Goal: Use online tool/utility: Utilize a website feature to perform a specific function

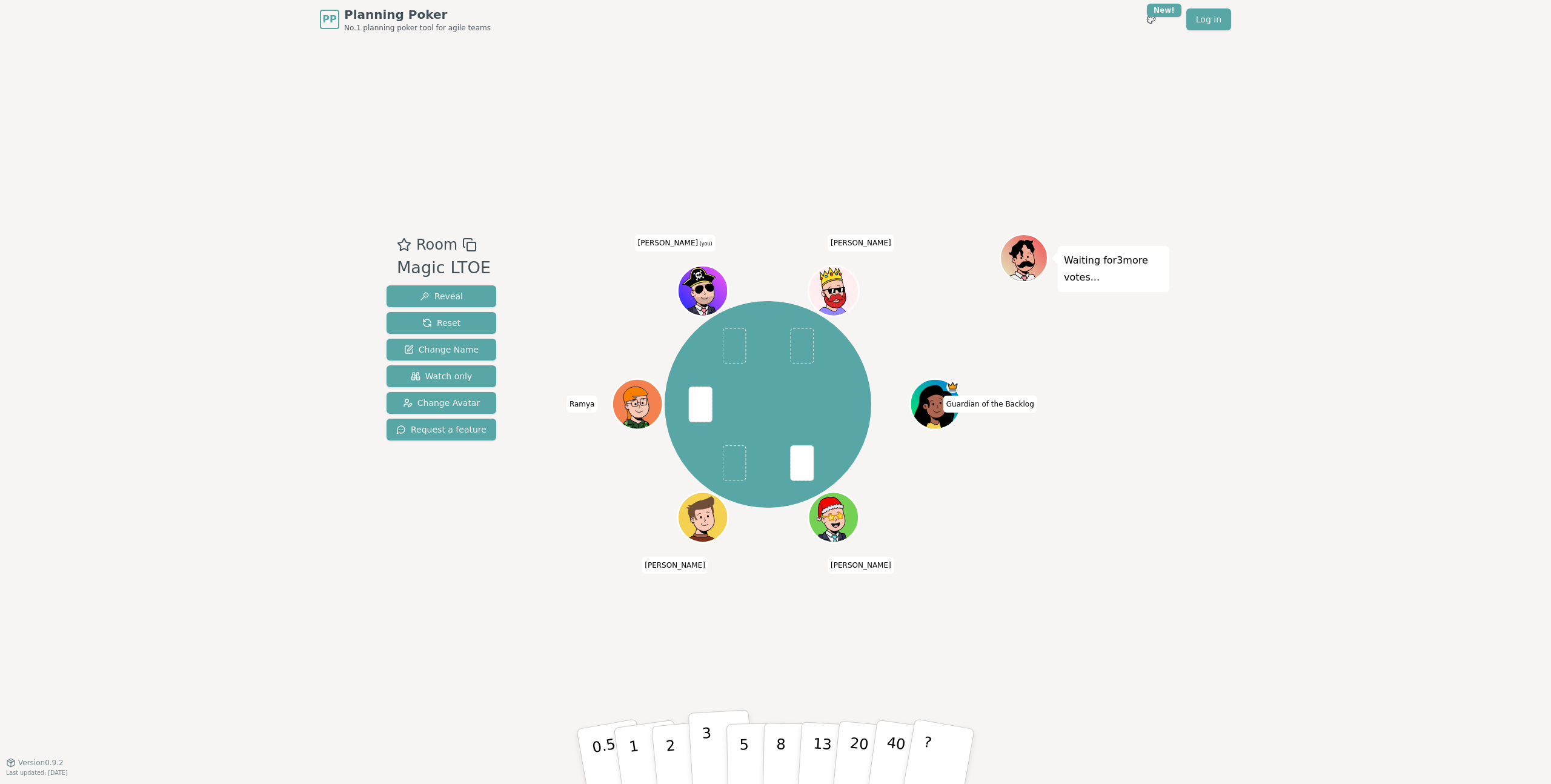
click at [708, 753] on p "3" at bounding box center [709, 757] width 14 height 66
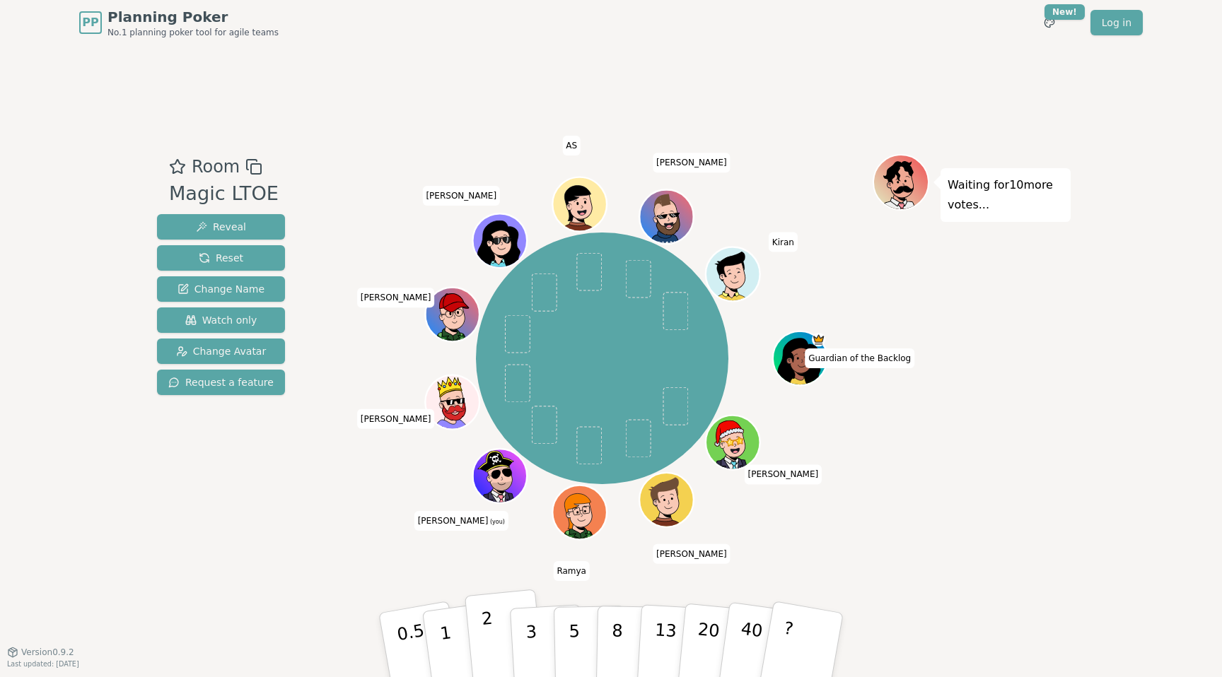
click at [503, 644] on button "2" at bounding box center [504, 646] width 81 height 112
click at [571, 644] on p "5" at bounding box center [574, 645] width 12 height 76
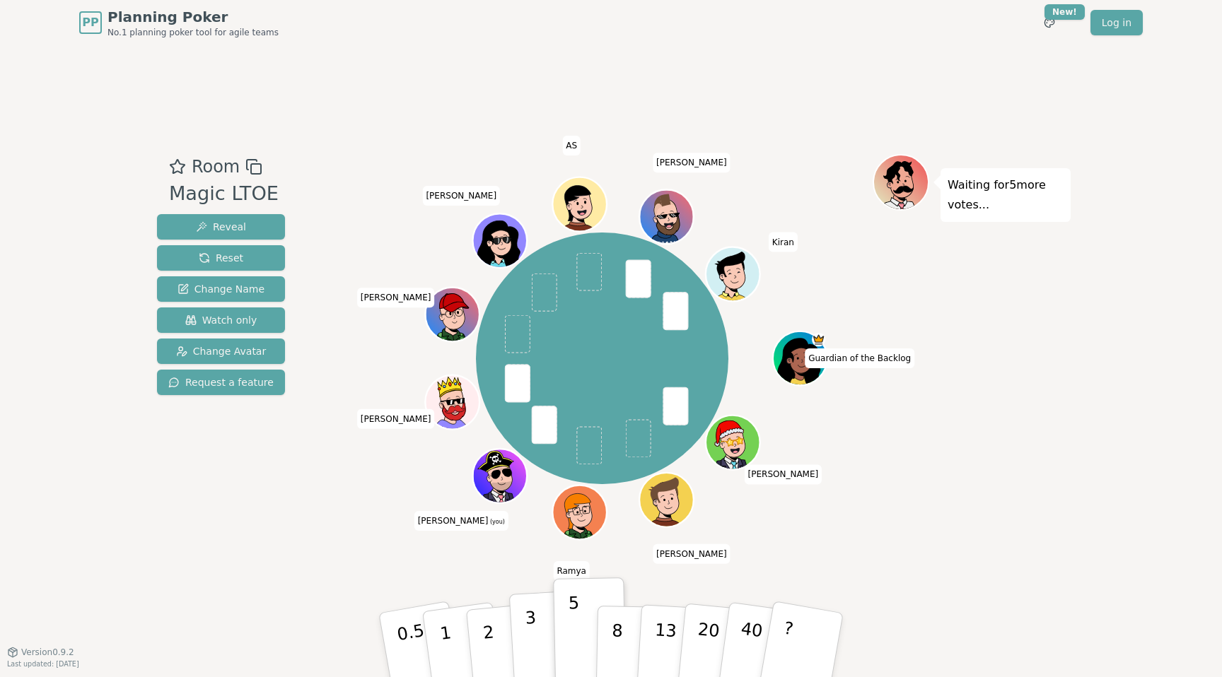
click at [532, 638] on p "3" at bounding box center [533, 646] width 16 height 77
click at [579, 644] on button "5" at bounding box center [590, 645] width 73 height 107
click at [528, 643] on p "3" at bounding box center [533, 646] width 16 height 77
click at [540, 654] on button "3" at bounding box center [547, 645] width 77 height 110
